Goal: Task Accomplishment & Management: Use online tool/utility

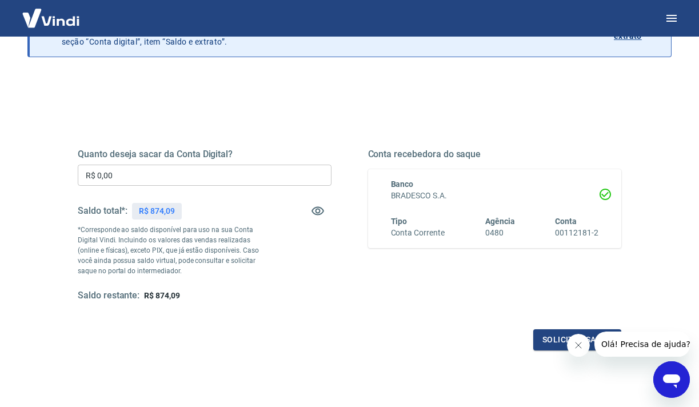
scroll to position [87, 0]
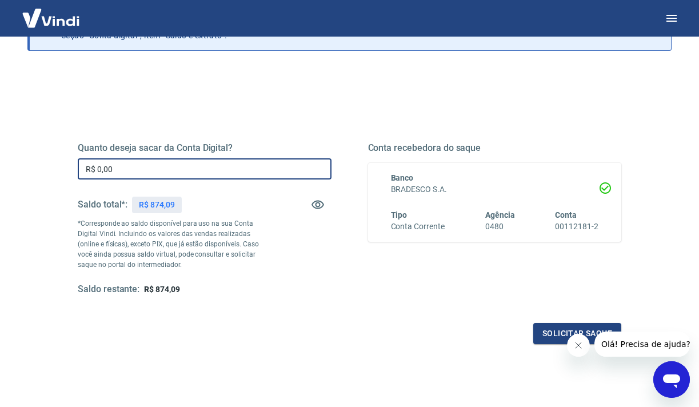
click at [289, 169] on input "R$ 0,00" at bounding box center [205, 168] width 254 height 21
click at [289, 170] on input "R$ 0,00" at bounding box center [205, 168] width 254 height 21
type input "R$ 874,09"
click at [559, 328] on button "Solicitar saque" at bounding box center [577, 333] width 88 height 21
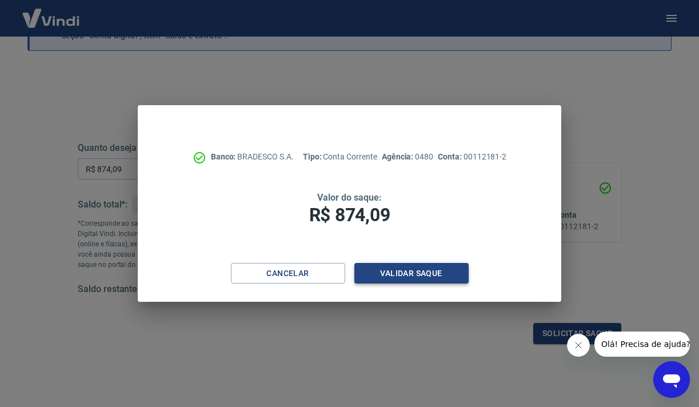
click at [424, 276] on button "Validar saque" at bounding box center [411, 273] width 114 height 21
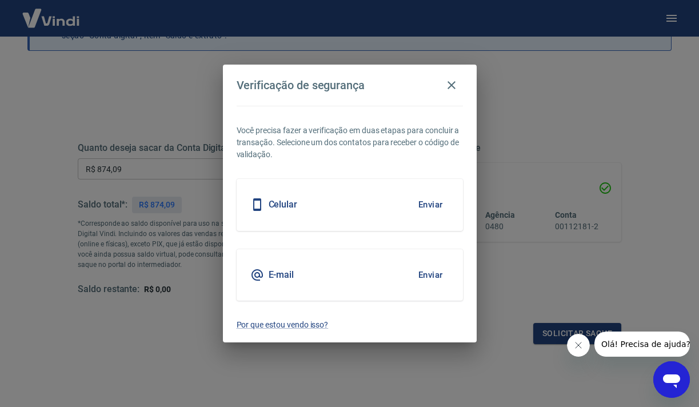
click at [366, 202] on div "Celular Enviar" at bounding box center [350, 204] width 226 height 51
click at [434, 201] on button "Enviar" at bounding box center [430, 205] width 37 height 24
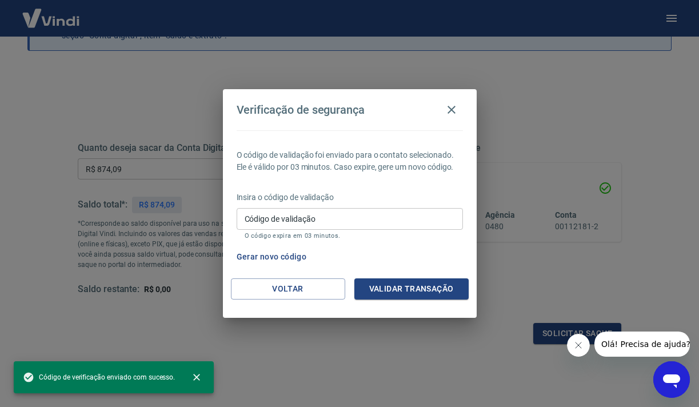
click at [313, 219] on input "Código de validação" at bounding box center [350, 218] width 226 height 21
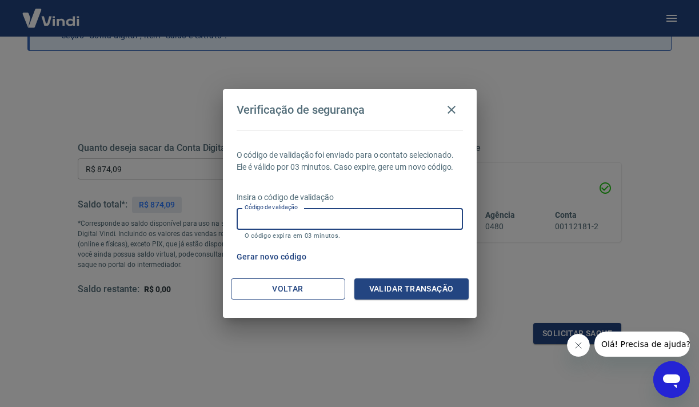
click at [277, 286] on button "Voltar" at bounding box center [288, 288] width 114 height 21
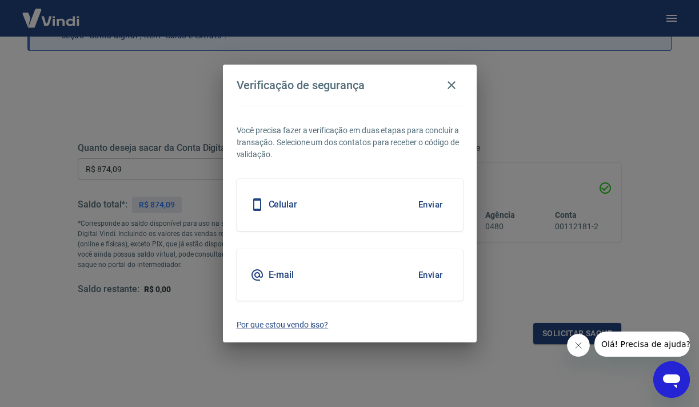
click at [312, 267] on div "E-mail Enviar" at bounding box center [350, 274] width 226 height 51
click at [431, 272] on button "Enviar" at bounding box center [430, 275] width 37 height 24
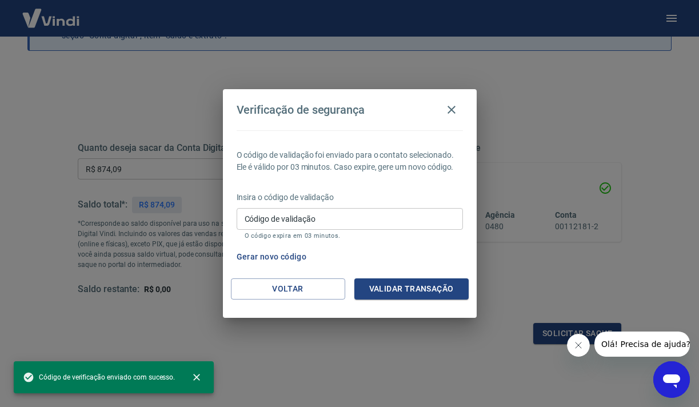
click at [315, 218] on input "Código de validação" at bounding box center [350, 218] width 226 height 21
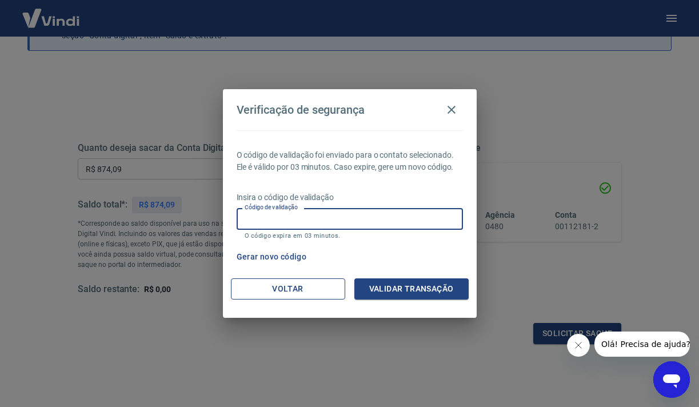
click at [298, 284] on button "Voltar" at bounding box center [288, 288] width 114 height 21
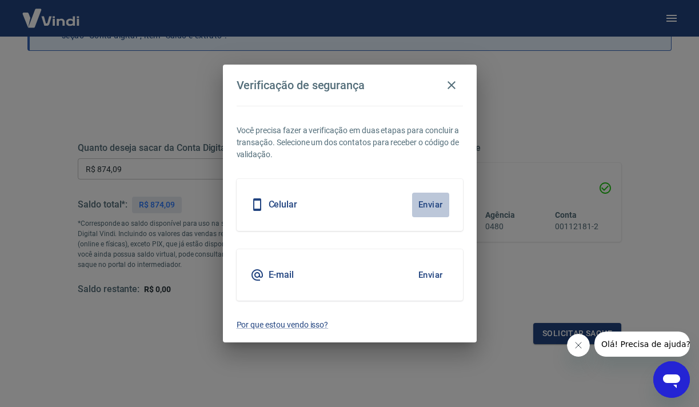
click at [433, 202] on button "Enviar" at bounding box center [430, 205] width 37 height 24
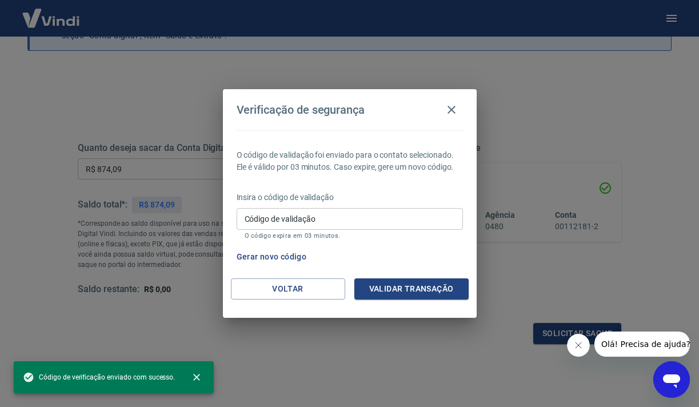
click at [313, 217] on input "Código de validação" at bounding box center [350, 218] width 226 height 21
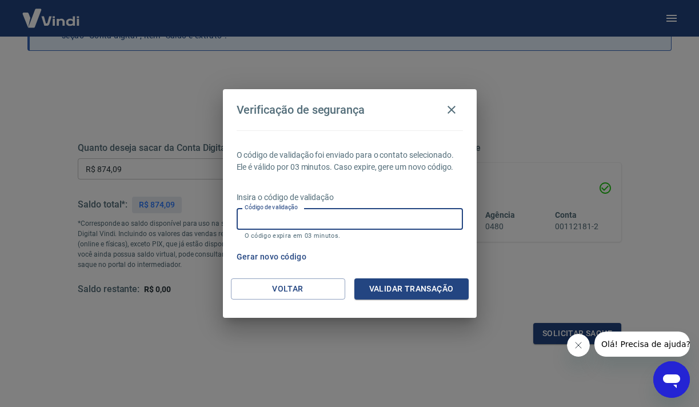
click at [346, 218] on input "Código de validação" at bounding box center [350, 218] width 226 height 21
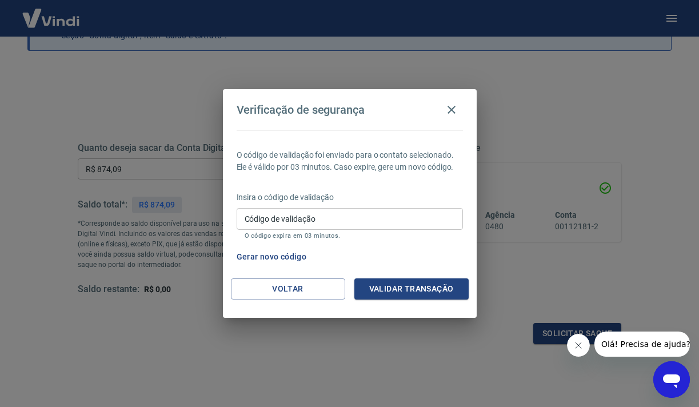
click at [435, 250] on div "Gerar novo código" at bounding box center [347, 256] width 231 height 21
click at [277, 256] on button "Gerar novo código" at bounding box center [271, 256] width 79 height 21
click at [288, 289] on button "Voltar" at bounding box center [288, 288] width 114 height 21
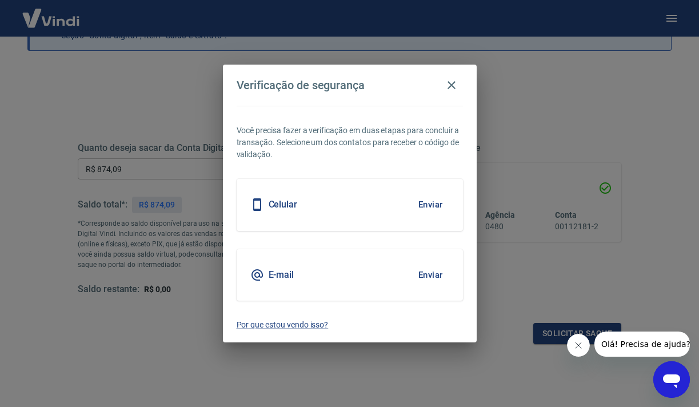
click at [428, 205] on button "Enviar" at bounding box center [430, 205] width 37 height 24
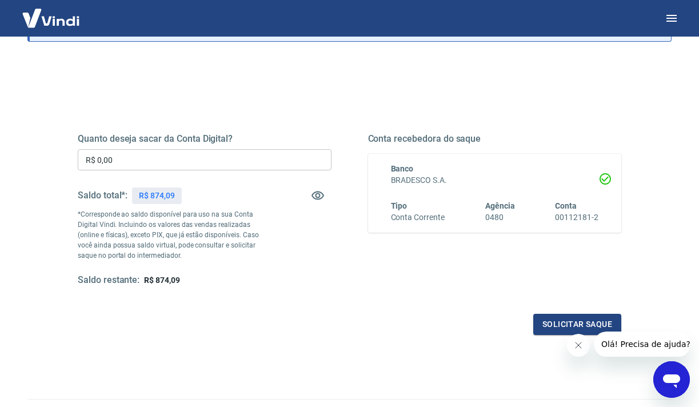
scroll to position [98, 0]
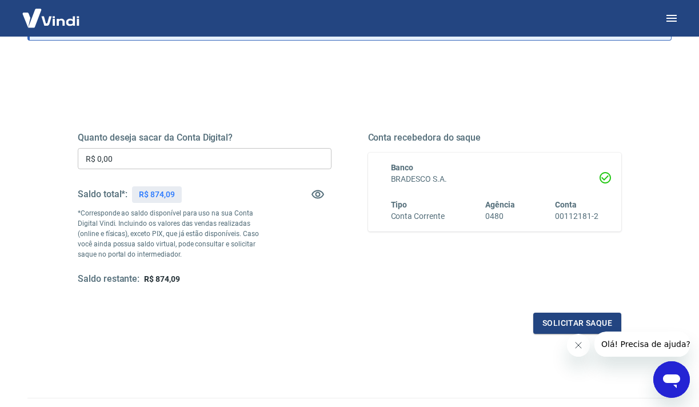
click at [238, 155] on input "R$ 0,00" at bounding box center [205, 158] width 254 height 21
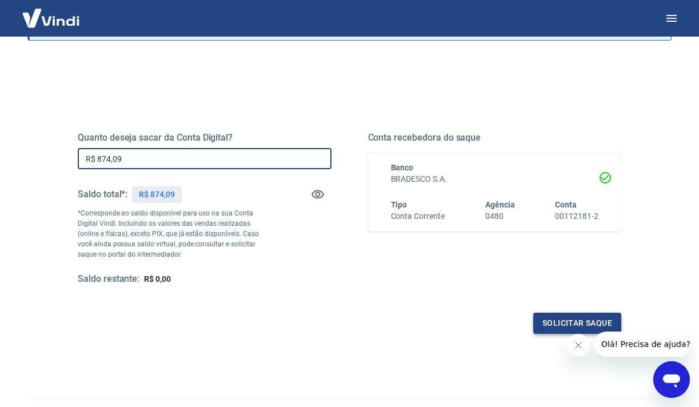
type input "R$ 874,09"
click at [550, 320] on button "Solicitar saque" at bounding box center [577, 323] width 88 height 21
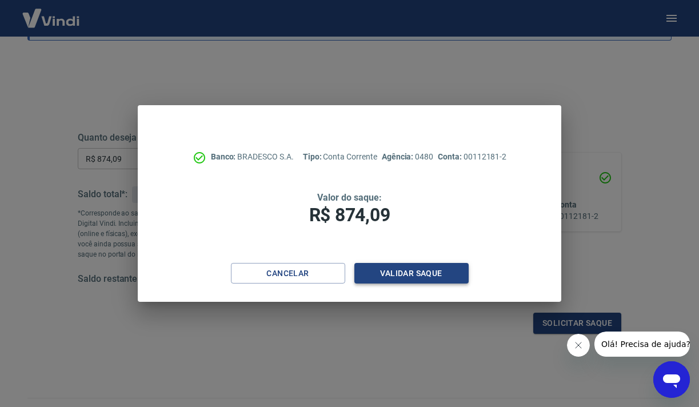
click at [431, 268] on button "Validar saque" at bounding box center [411, 273] width 114 height 21
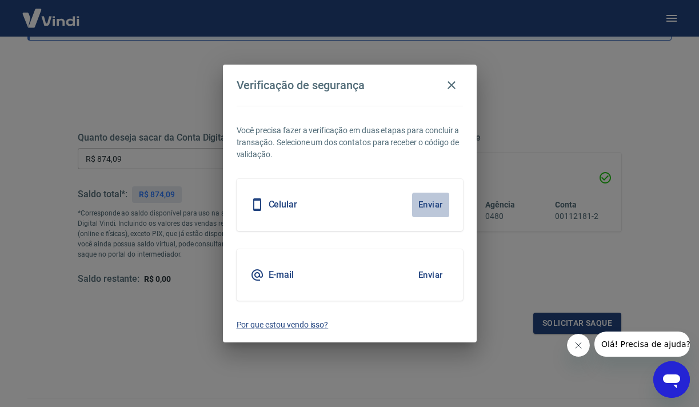
click at [426, 201] on button "Enviar" at bounding box center [430, 205] width 37 height 24
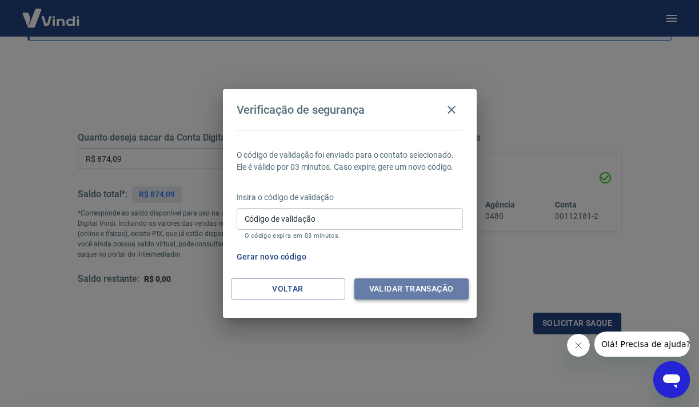
click at [408, 287] on button "Validar transação" at bounding box center [411, 288] width 114 height 21
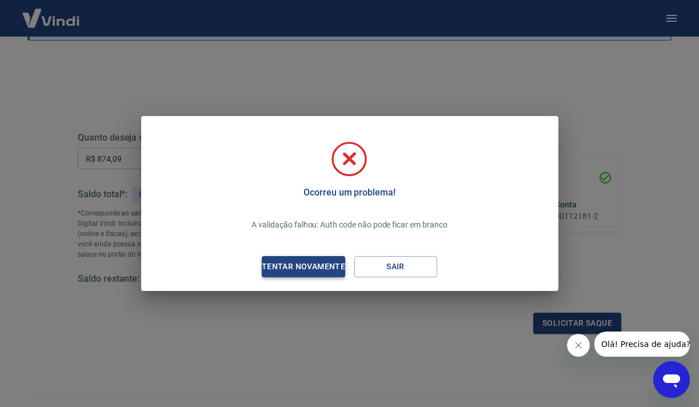
click at [334, 267] on div "Tentar novamente" at bounding box center [303, 267] width 111 height 14
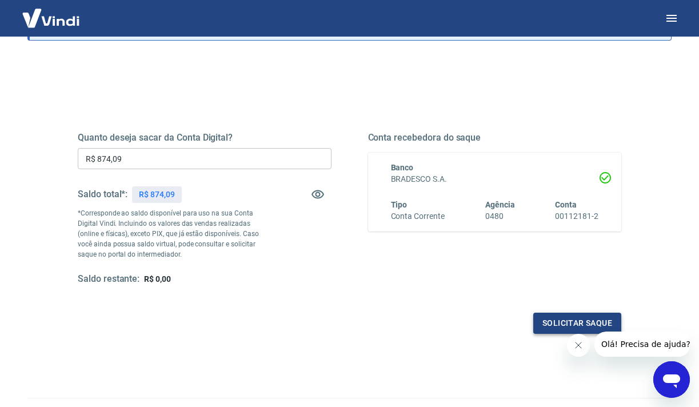
click at [573, 324] on button "Solicitar saque" at bounding box center [577, 323] width 88 height 21
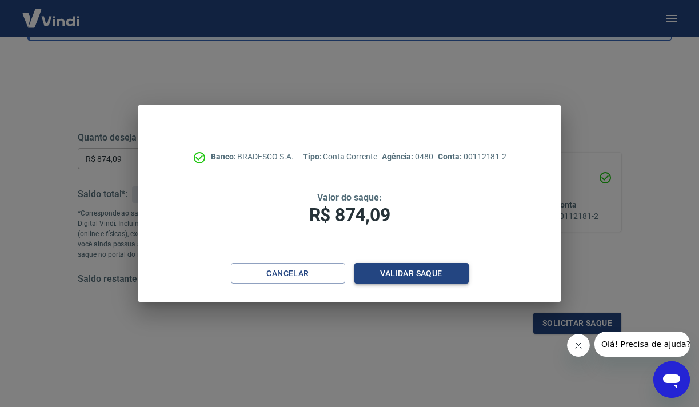
click at [390, 264] on button "Validar saque" at bounding box center [411, 273] width 114 height 21
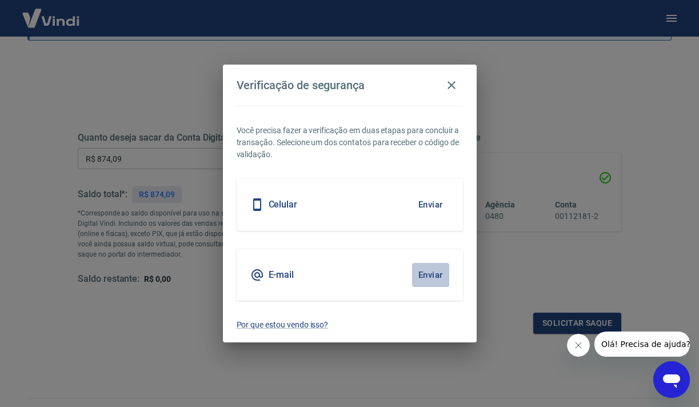
click at [432, 272] on button "Enviar" at bounding box center [430, 275] width 37 height 24
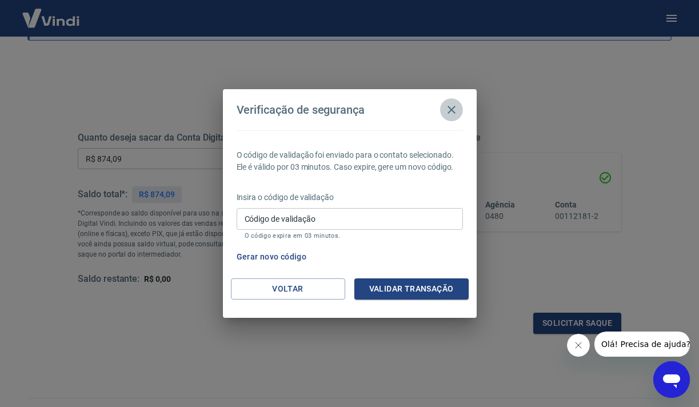
click at [456, 108] on icon "button" at bounding box center [452, 110] width 14 height 14
